Goal: Check status: Check status

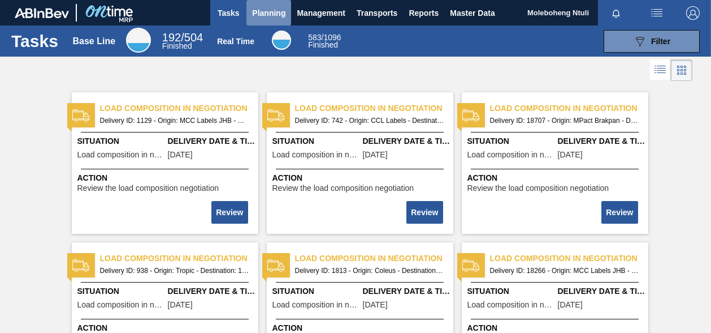
click at [274, 11] on span "Planning" at bounding box center [268, 13] width 33 height 14
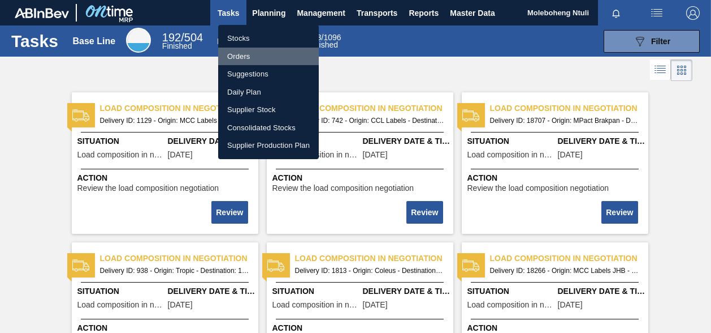
click at [242, 54] on li "Orders" at bounding box center [268, 57] width 101 height 18
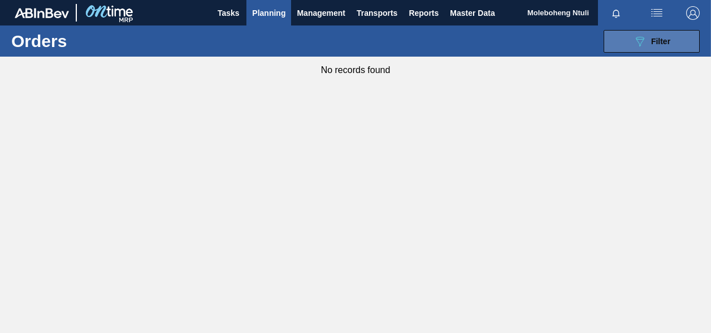
click at [645, 48] on button "089F7B8B-B2A5-4AFE-B5C0-19BA573D28AC Filter" at bounding box center [652, 41] width 96 height 23
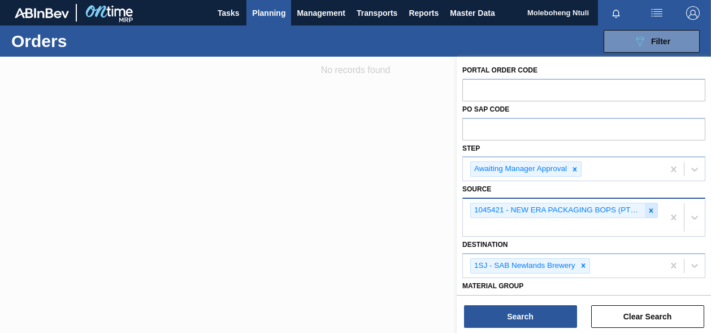
click at [650, 209] on icon at bounding box center [652, 210] width 4 height 4
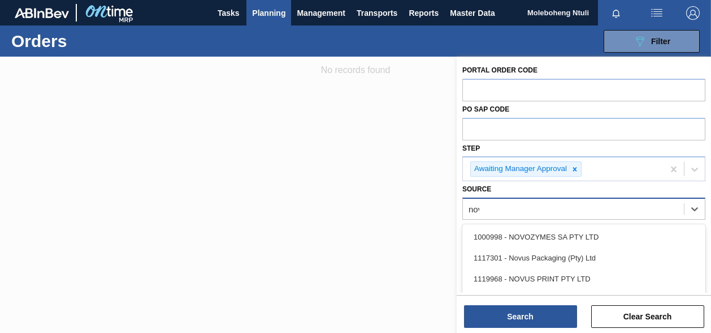
type input "novu"
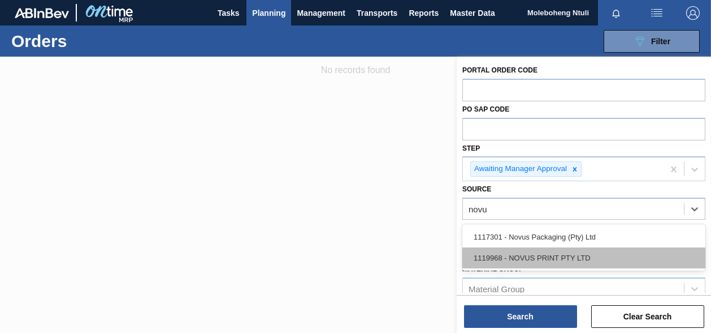
click at [511, 264] on div "1119968 - NOVUS PRINT PTY LTD" at bounding box center [584, 257] width 243 height 21
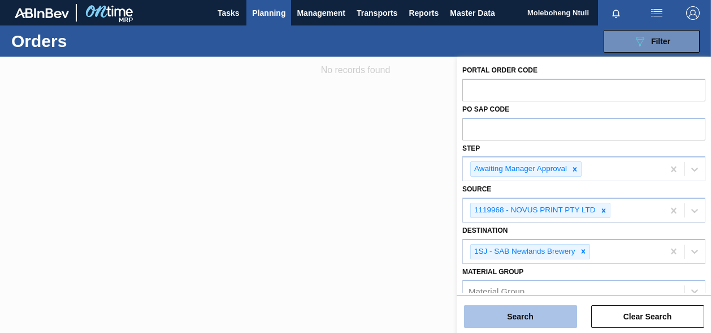
click at [500, 313] on button "Search" at bounding box center [520, 316] width 113 height 23
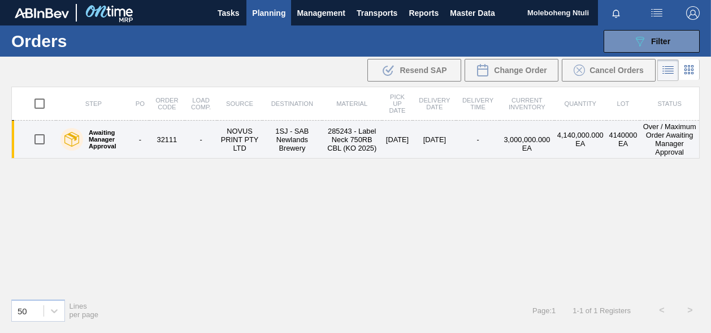
click at [135, 139] on td "-" at bounding box center [140, 139] width 18 height 38
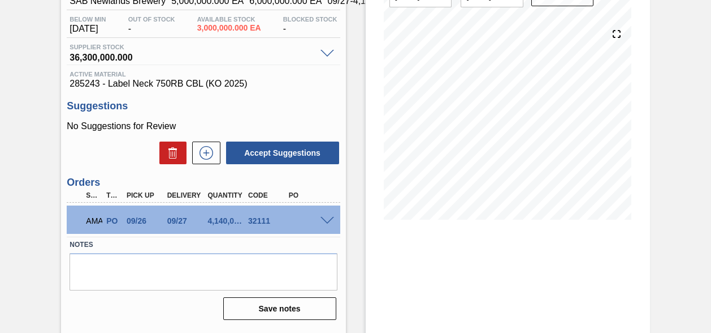
scroll to position [130, 0]
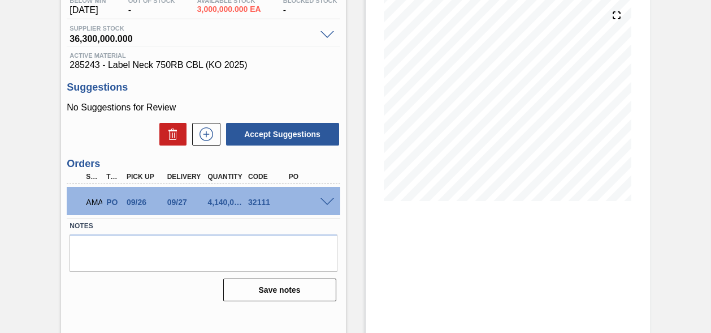
click at [326, 204] on span at bounding box center [328, 202] width 14 height 8
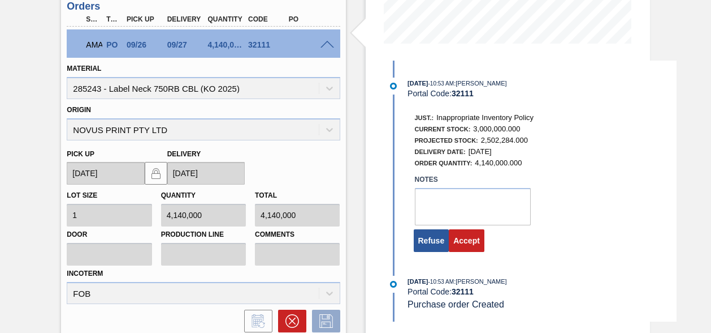
scroll to position [322, 0]
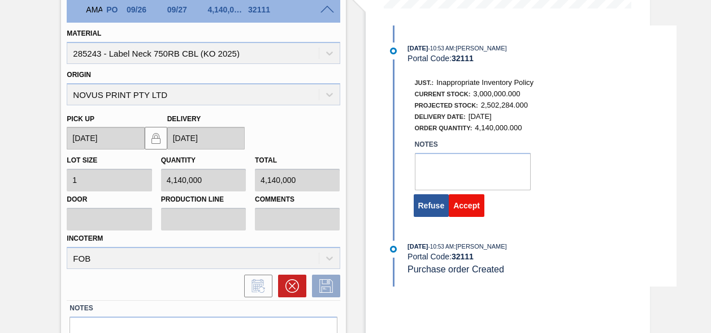
click at [473, 206] on button "Accept" at bounding box center [467, 205] width 36 height 23
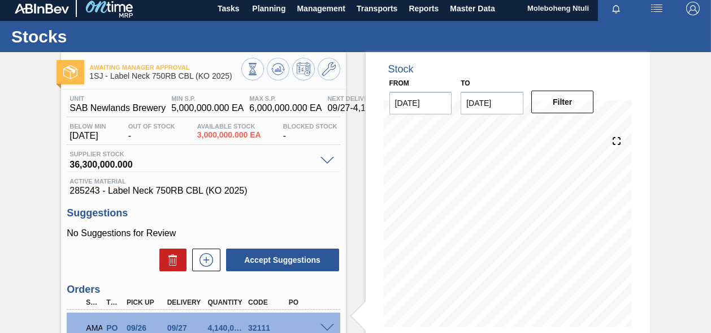
scroll to position [0, 0]
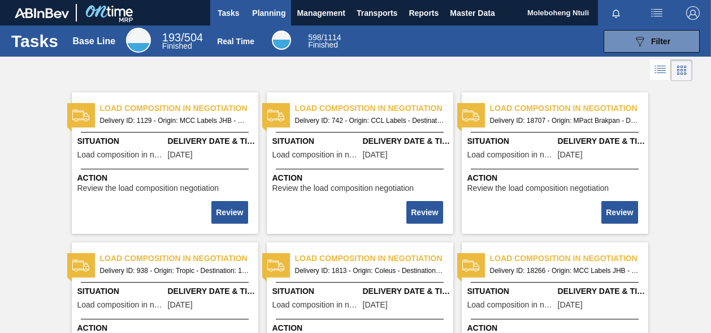
click at [254, 10] on span "Planning" at bounding box center [268, 13] width 33 height 14
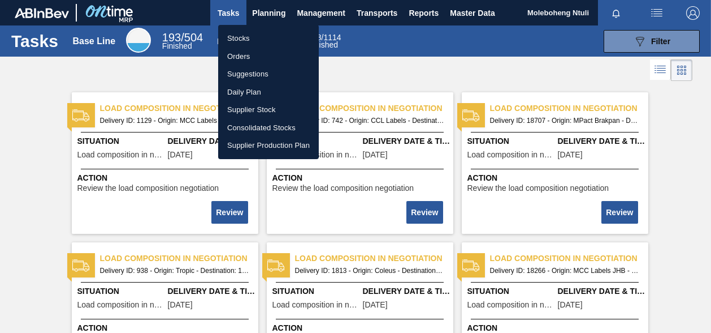
click at [234, 53] on li "Orders" at bounding box center [268, 57] width 101 height 18
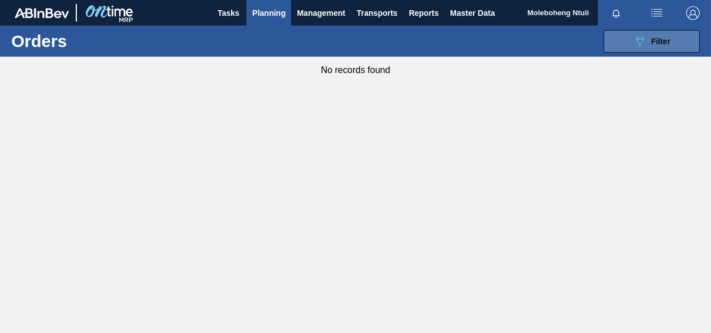
click at [647, 40] on div "089F7B8B-B2A5-4AFE-B5C0-19BA573D28AC Filter" at bounding box center [651, 41] width 37 height 14
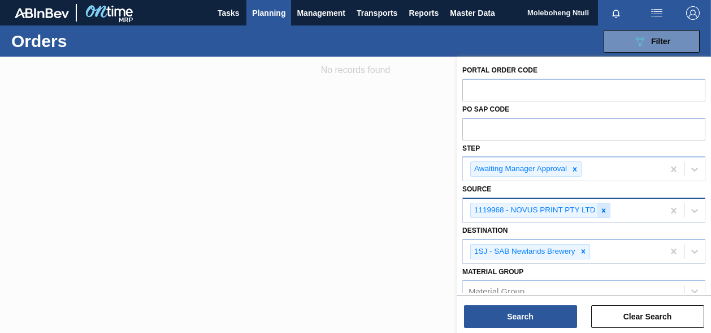
click at [598, 214] on div at bounding box center [604, 210] width 12 height 14
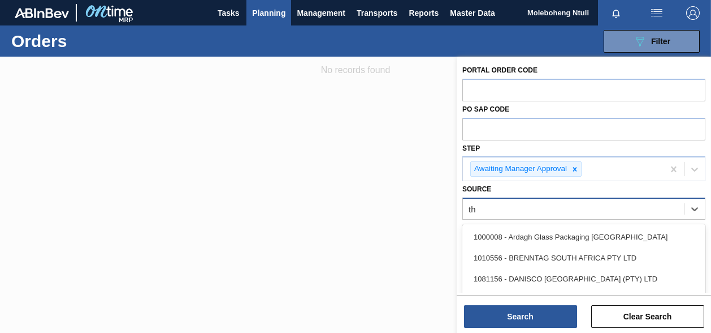
type input "thu"
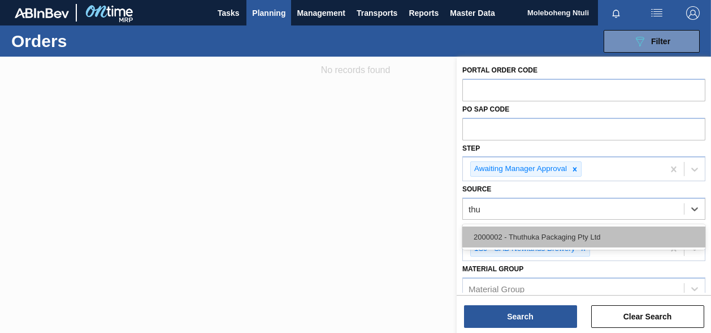
click at [585, 236] on div "2000002 - Thuthuka Packaging Pty Ltd" at bounding box center [584, 236] width 243 height 21
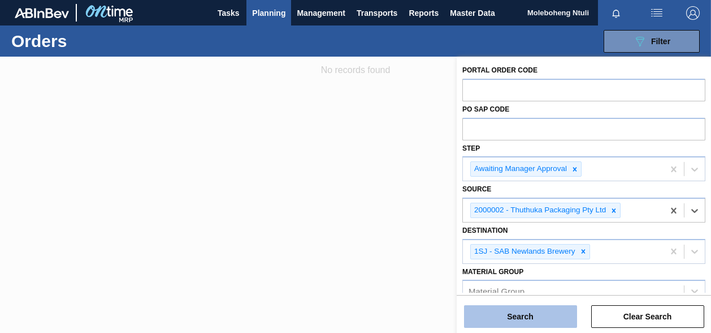
click at [545, 320] on button "Search" at bounding box center [520, 316] width 113 height 23
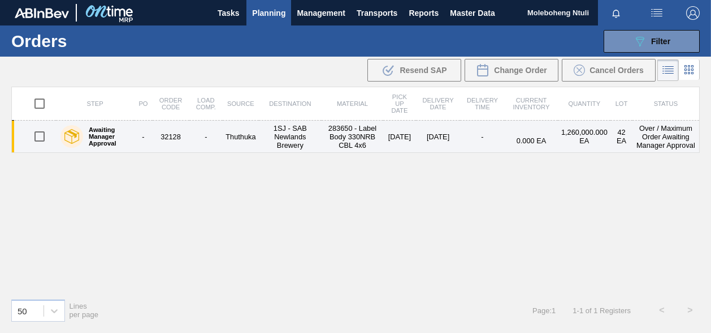
click at [242, 132] on td "Thuthuka" at bounding box center [241, 136] width 36 height 32
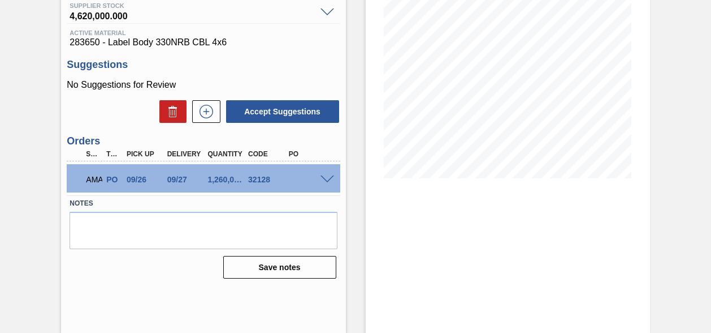
scroll to position [154, 0]
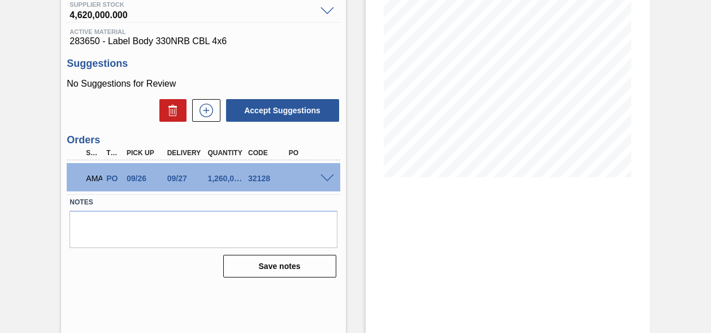
click at [321, 175] on span at bounding box center [328, 178] width 14 height 8
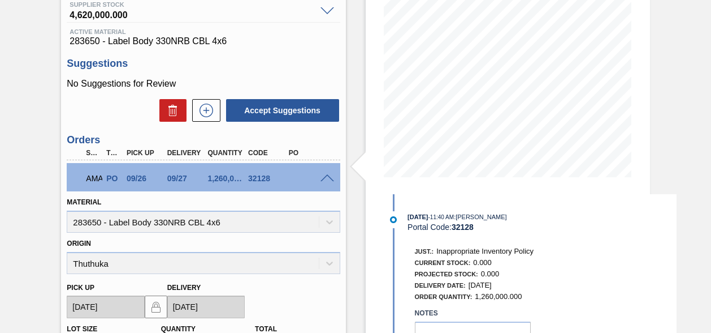
scroll to position [383, 0]
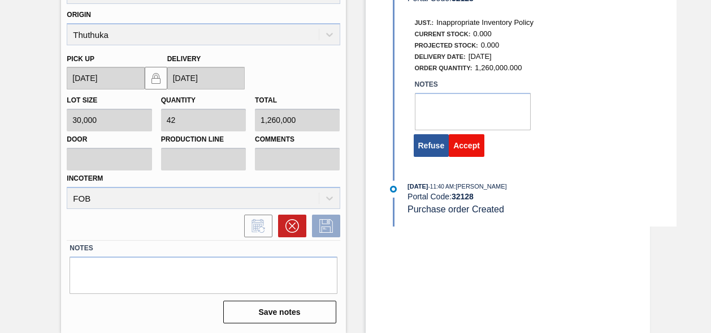
click at [474, 148] on button "Accept" at bounding box center [467, 145] width 36 height 23
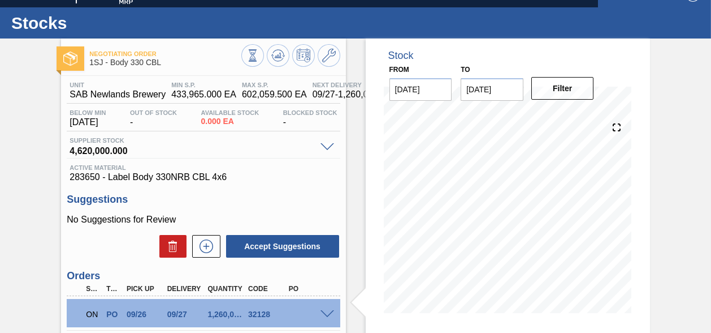
scroll to position [0, 0]
